Goal: Check status: Check status

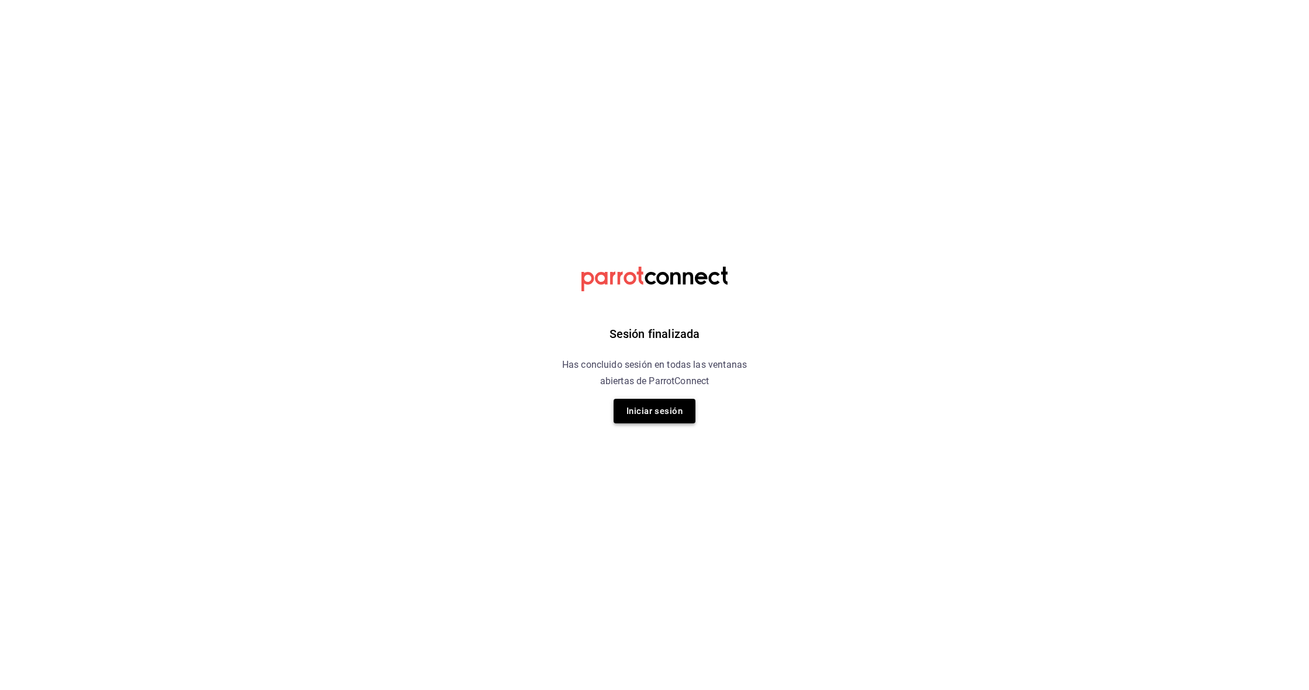
click at [655, 413] on button "Iniciar sesión" at bounding box center [655, 411] width 82 height 25
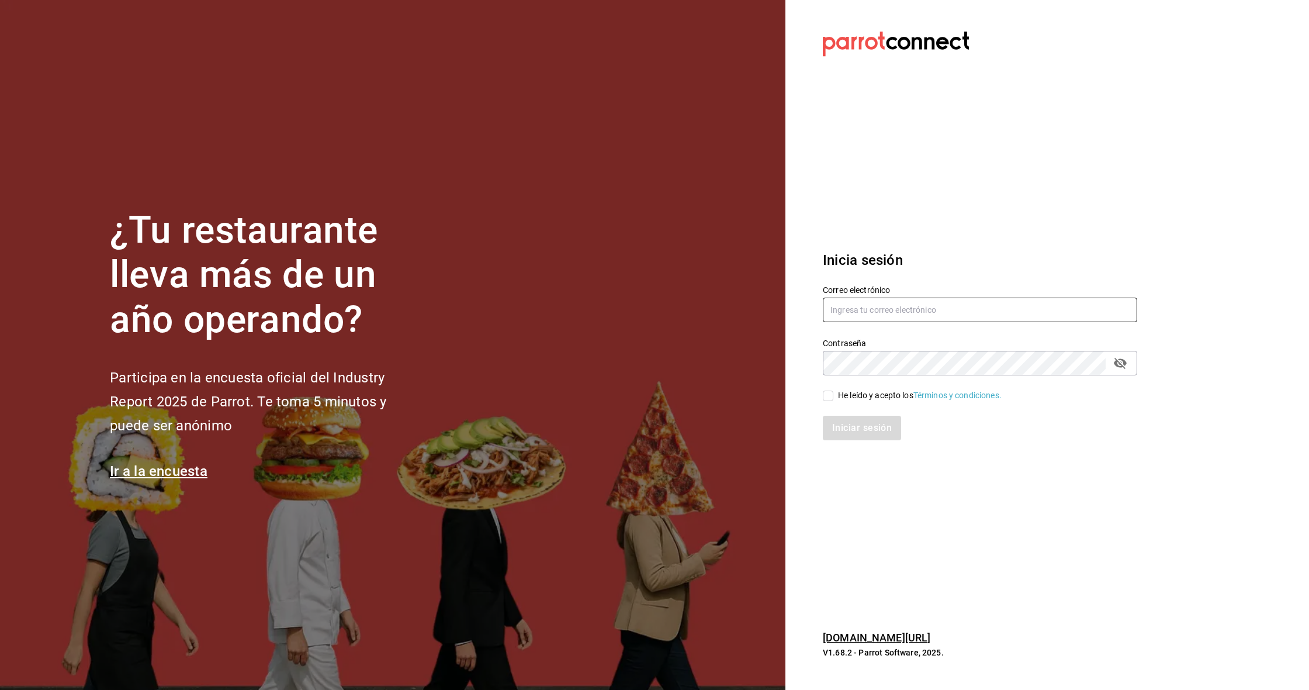
type input "multiuser@cielo.com"
click at [826, 398] on input "He leído y acepto los Términos y condiciones." at bounding box center [828, 395] width 11 height 11
checkbox input "true"
click at [861, 428] on button "Iniciar sesión" at bounding box center [862, 428] width 79 height 25
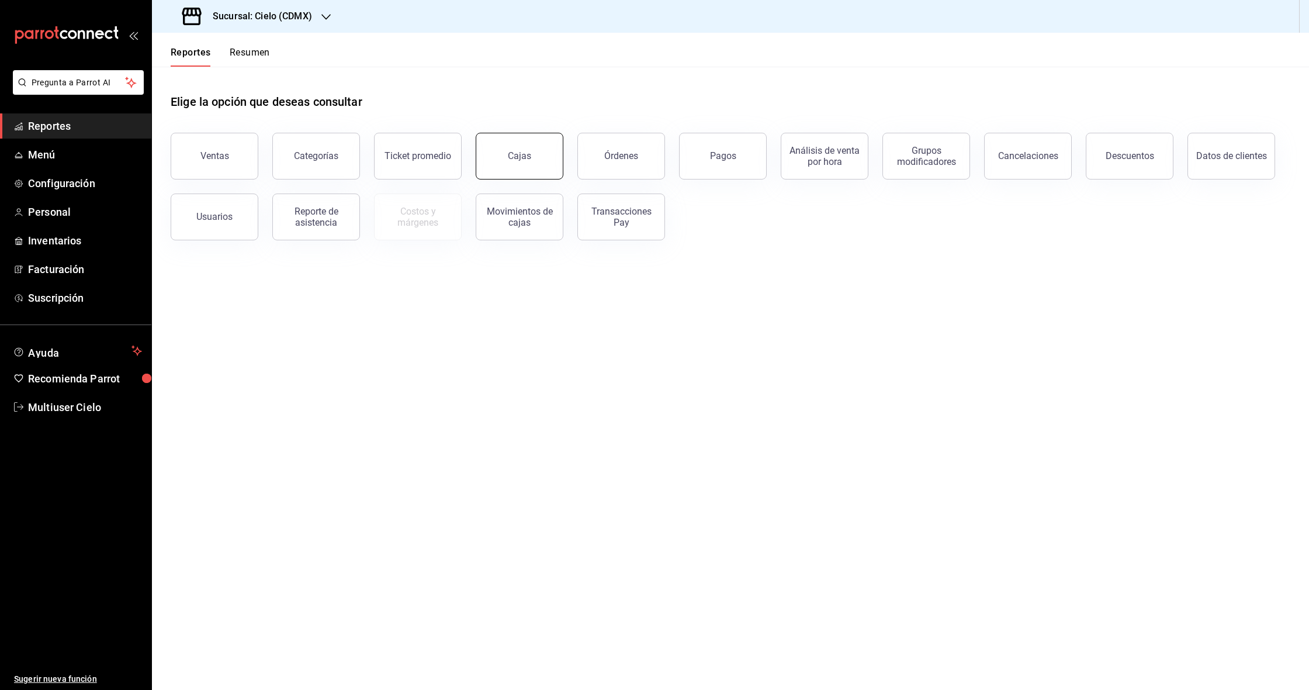
click at [547, 152] on button "Cajas" at bounding box center [520, 156] width 88 height 47
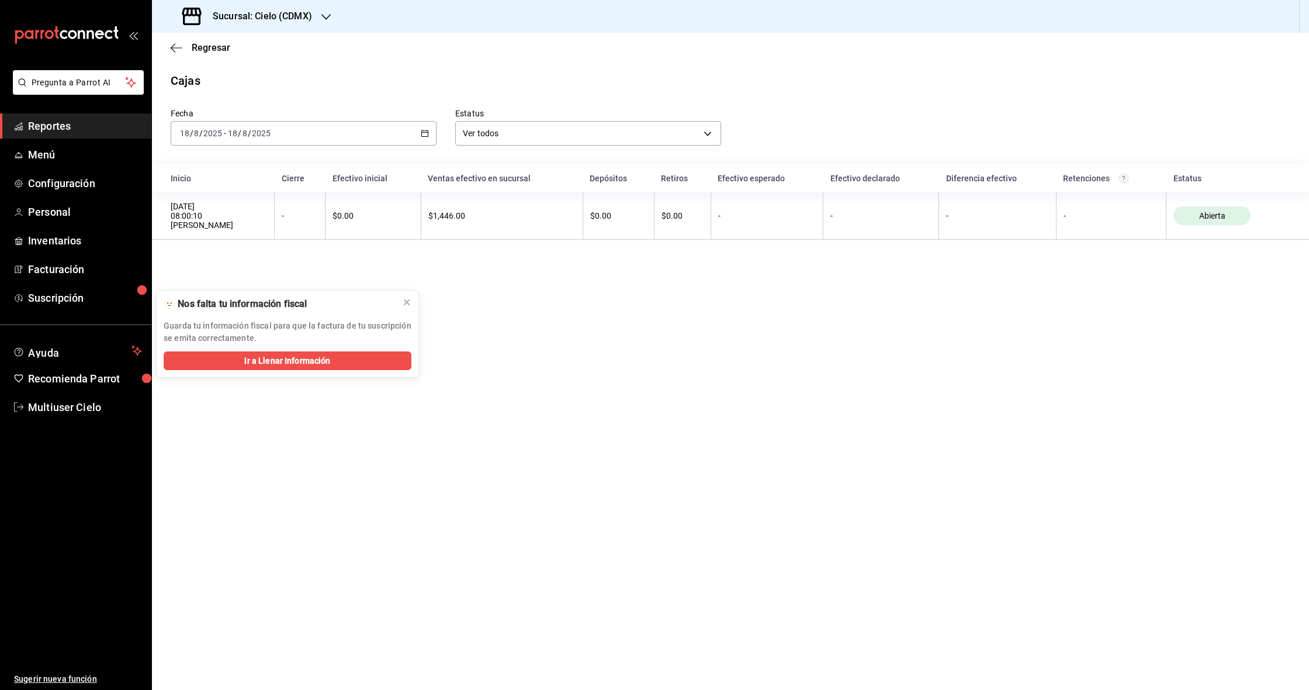
click at [421, 135] on icon "button" at bounding box center [425, 133] width 8 height 8
click at [299, 56] on div "Regresar" at bounding box center [730, 48] width 1157 height 30
click at [302, 23] on h3 "Sucursal: Cielo (CDMX)" at bounding box center [257, 16] width 109 height 14
click at [244, 78] on div "El Conejo (CDMX)" at bounding box center [239, 77] width 157 height 12
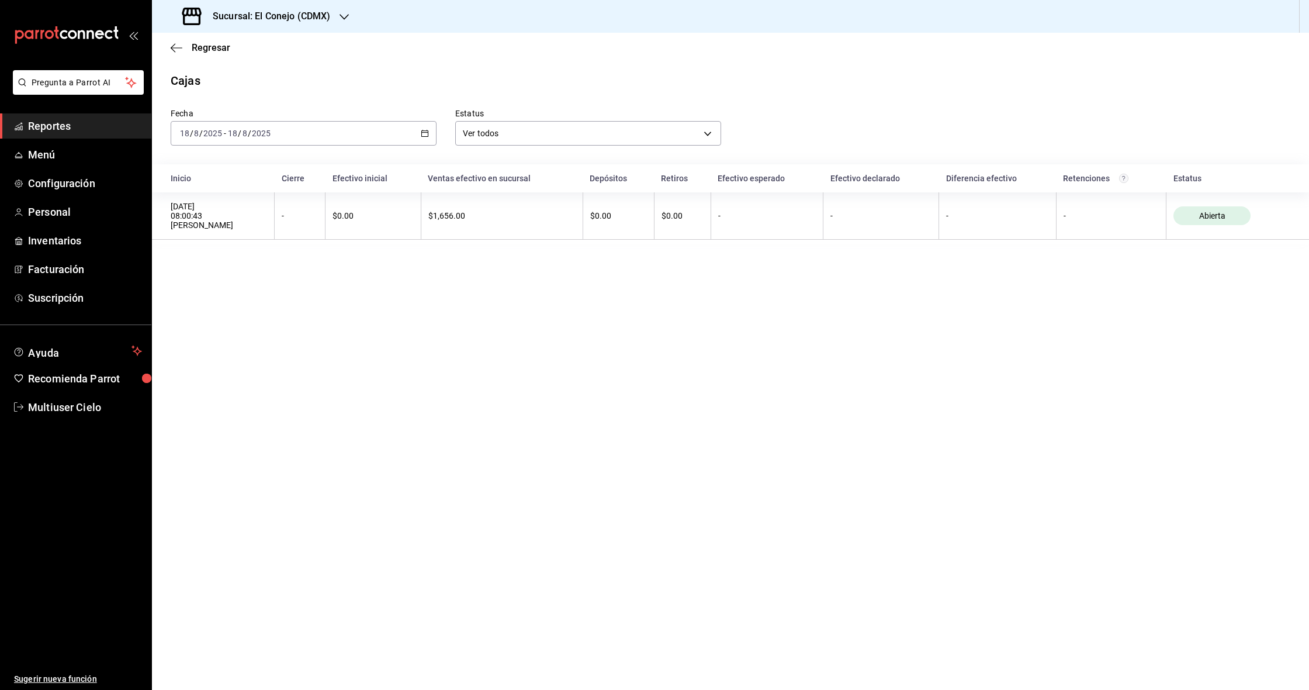
click at [413, 135] on div "[DATE] [DATE] - [DATE] [DATE]" at bounding box center [304, 133] width 266 height 25
click at [227, 304] on span "Rango de fechas" at bounding box center [226, 300] width 91 height 12
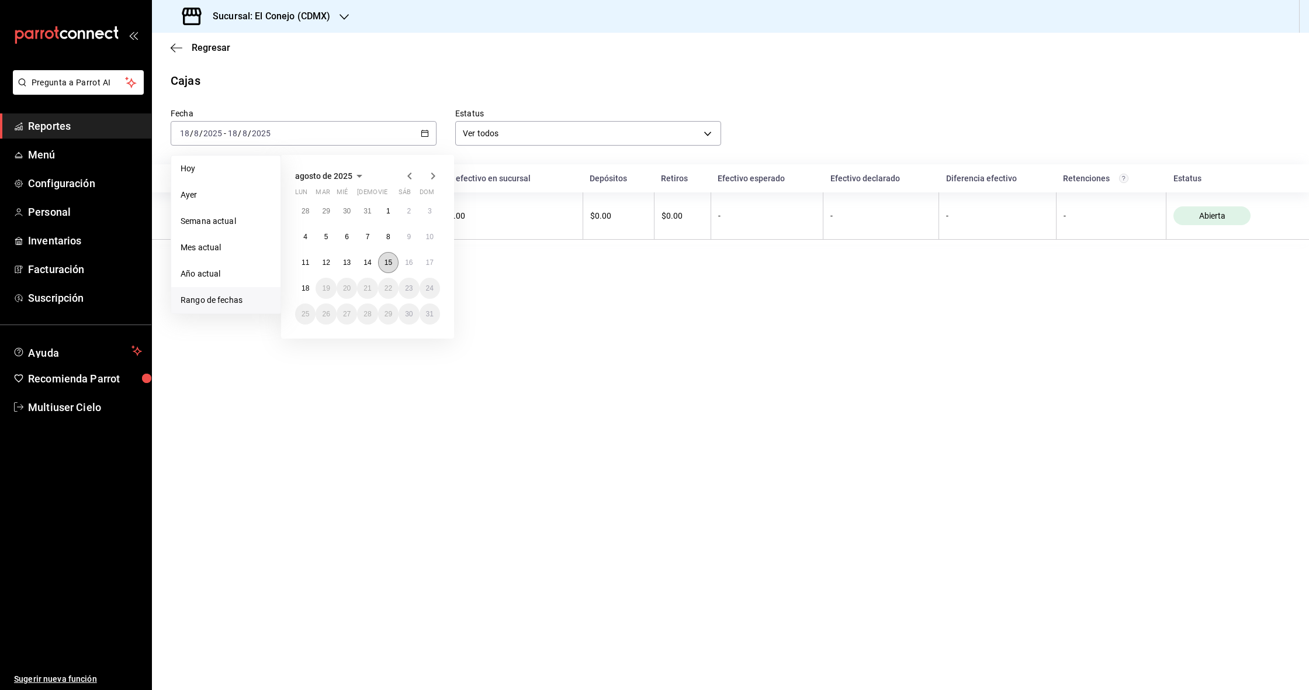
click at [388, 264] on abbr "15" at bounding box center [389, 262] width 8 height 8
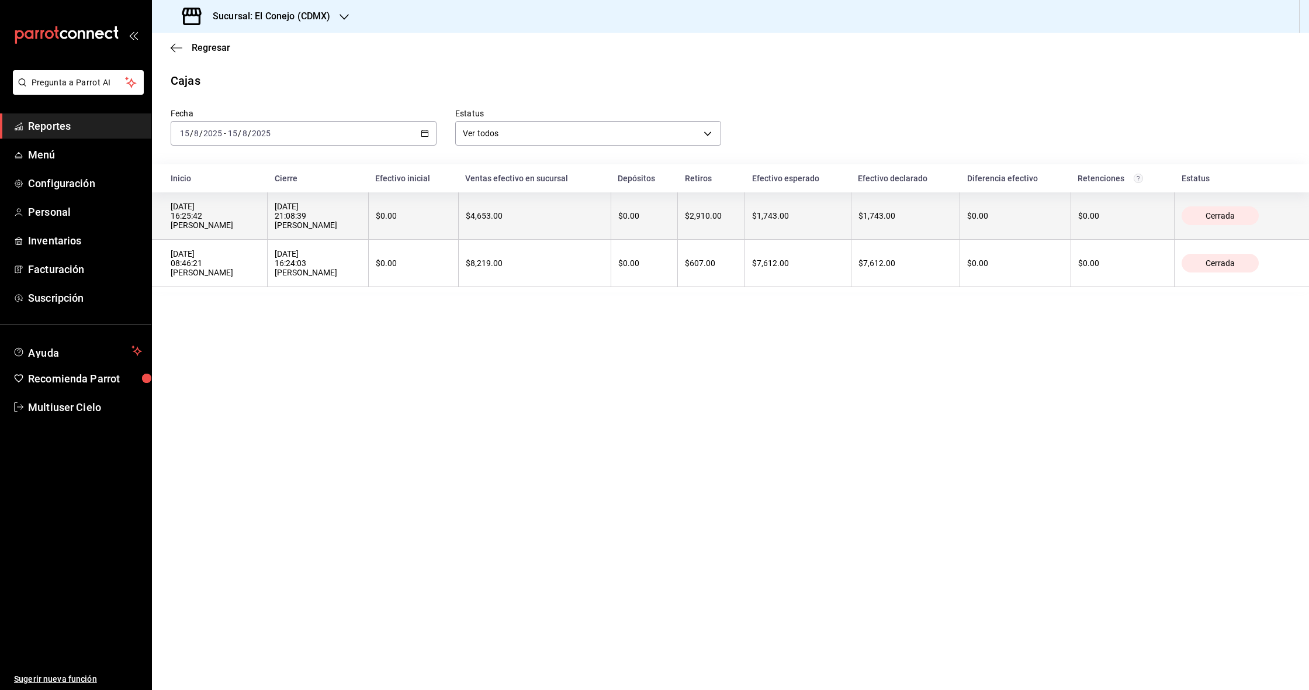
click at [361, 221] on div "[DATE] 21:08:39 [PERSON_NAME]" at bounding box center [318, 216] width 86 height 28
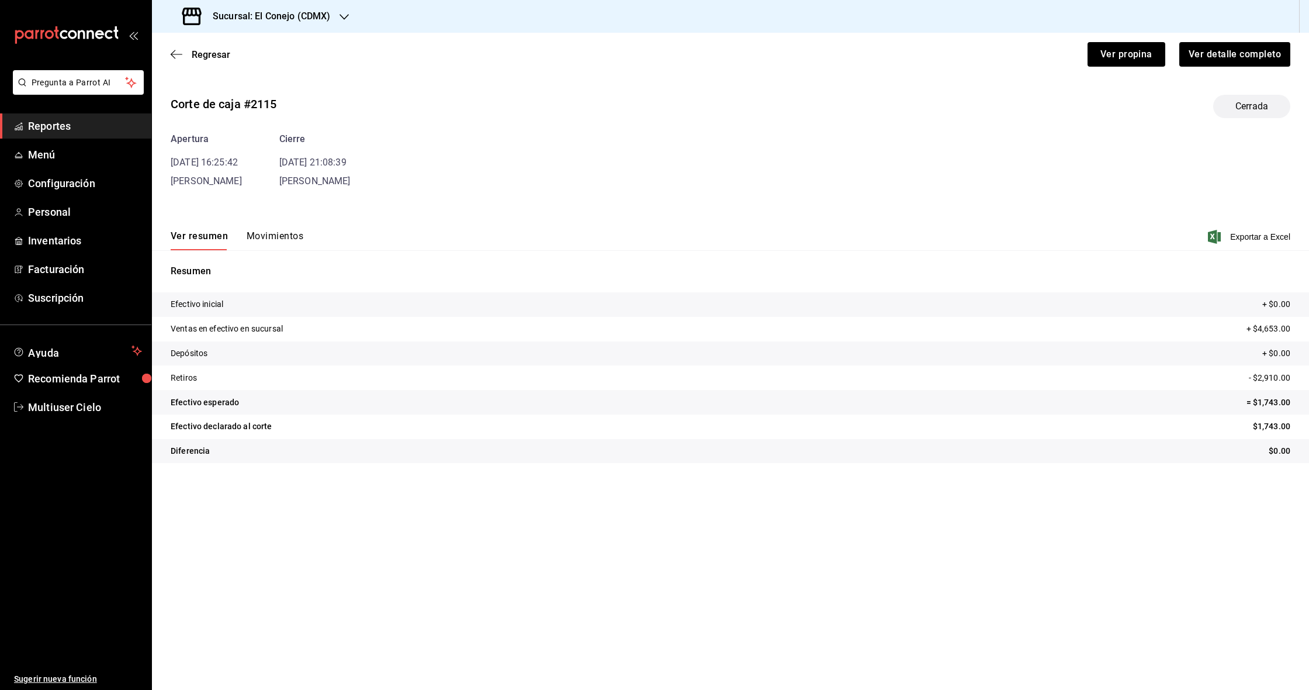
click at [279, 241] on button "Movimientos" at bounding box center [275, 240] width 57 height 20
